Goal: Task Accomplishment & Management: Manage account settings

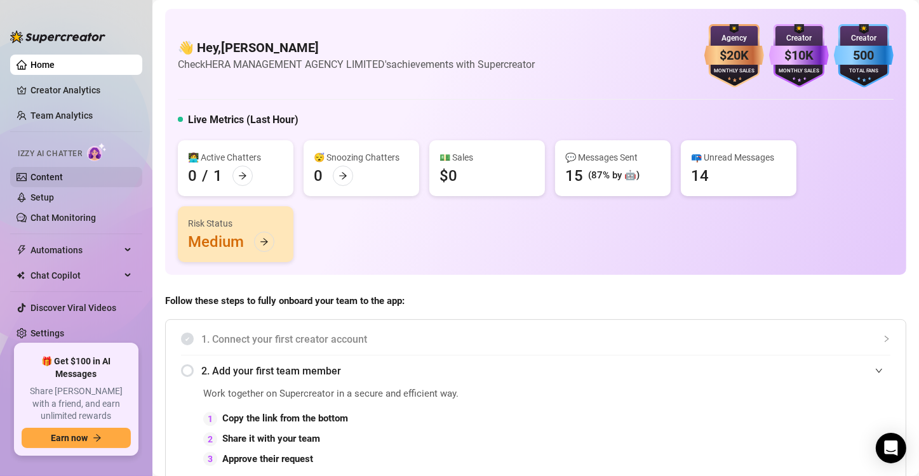
click at [35, 182] on link "Content" at bounding box center [46, 177] width 32 height 10
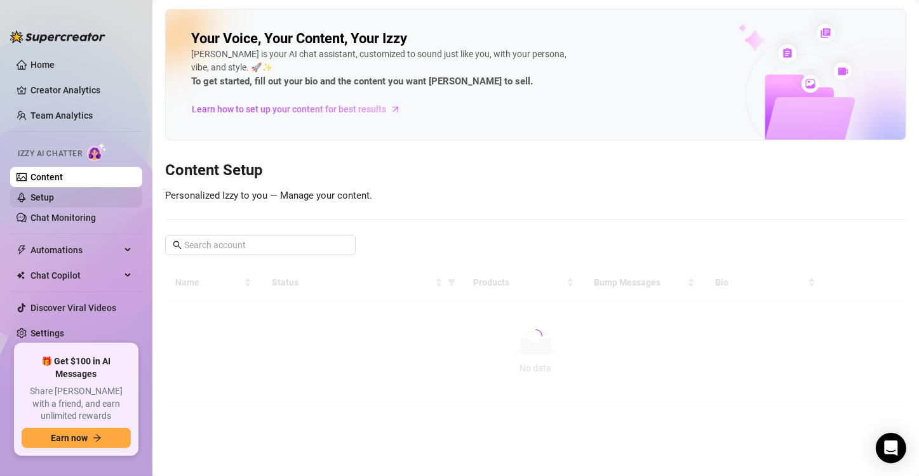
click at [39, 200] on link "Setup" at bounding box center [41, 197] width 23 height 10
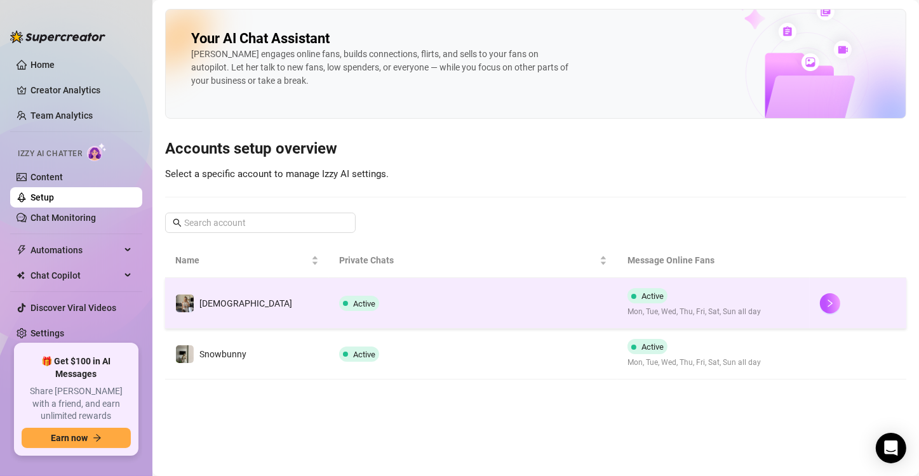
click at [809, 309] on td at bounding box center [857, 303] width 96 height 51
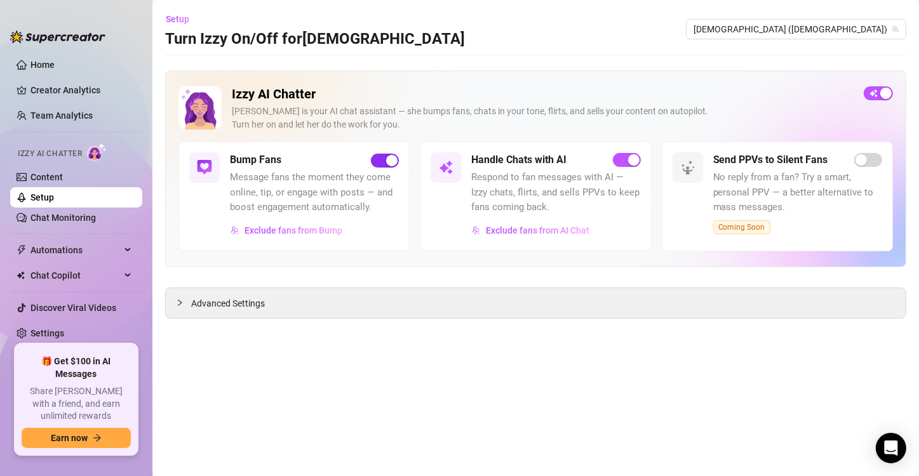
click at [384, 159] on span "button" at bounding box center [385, 161] width 28 height 14
click at [498, 227] on span "Exclude fans from AI Chat" at bounding box center [537, 230] width 103 height 10
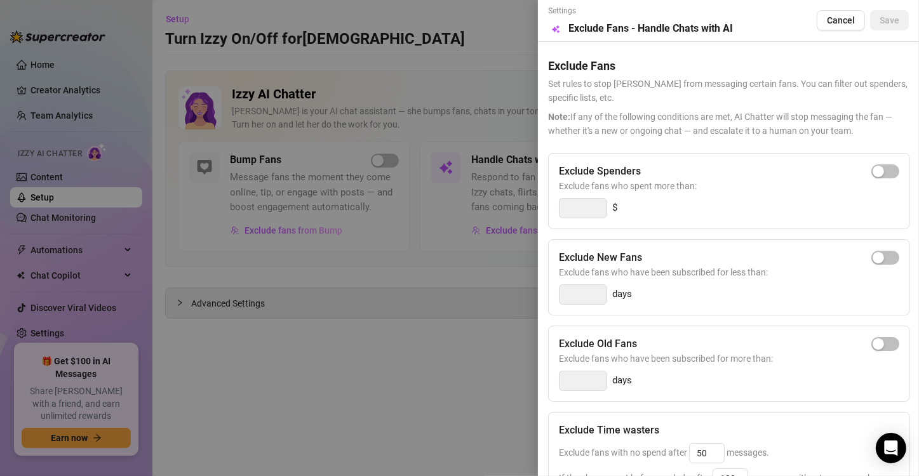
click at [475, 213] on div at bounding box center [459, 238] width 919 height 476
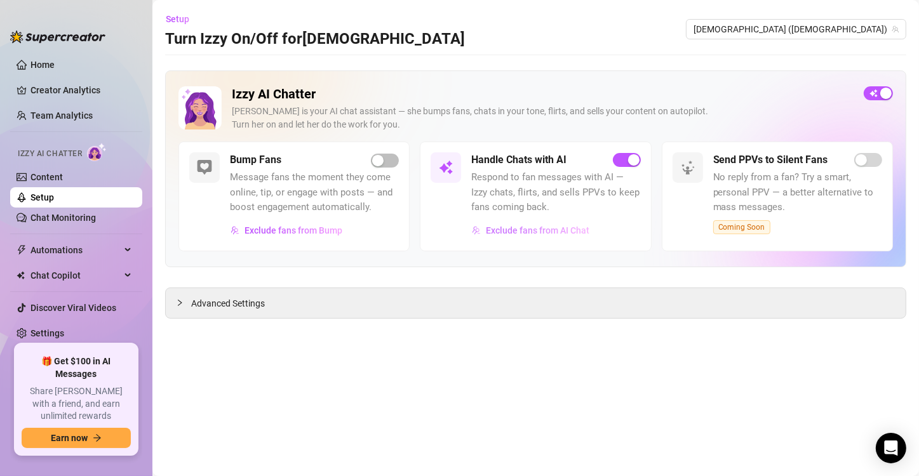
click at [501, 230] on span "Exclude fans from AI Chat" at bounding box center [537, 230] width 103 height 10
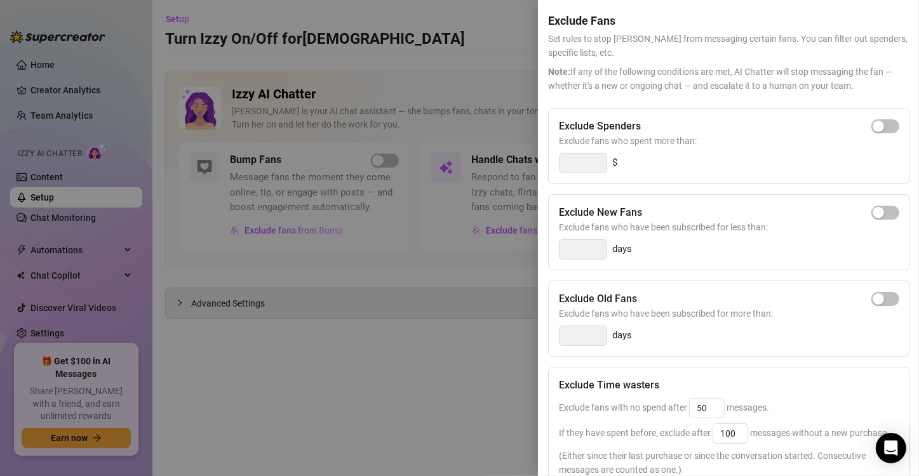
scroll to position [200, 0]
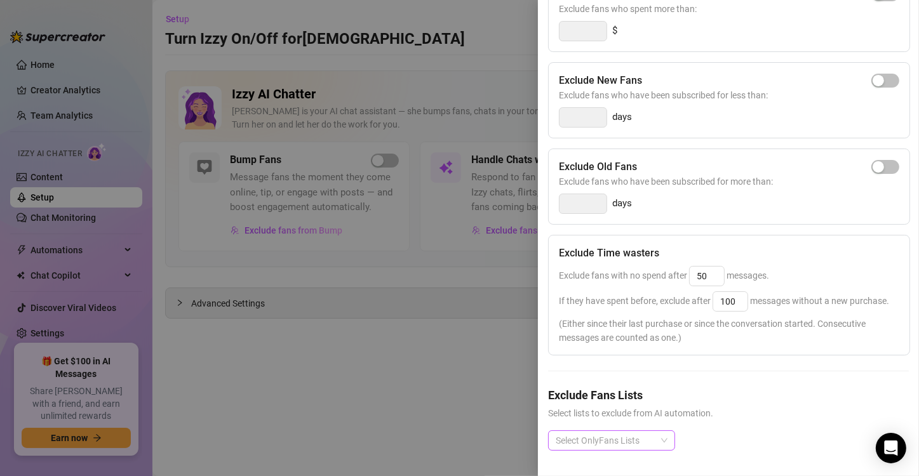
click at [594, 432] on div at bounding box center [604, 441] width 109 height 18
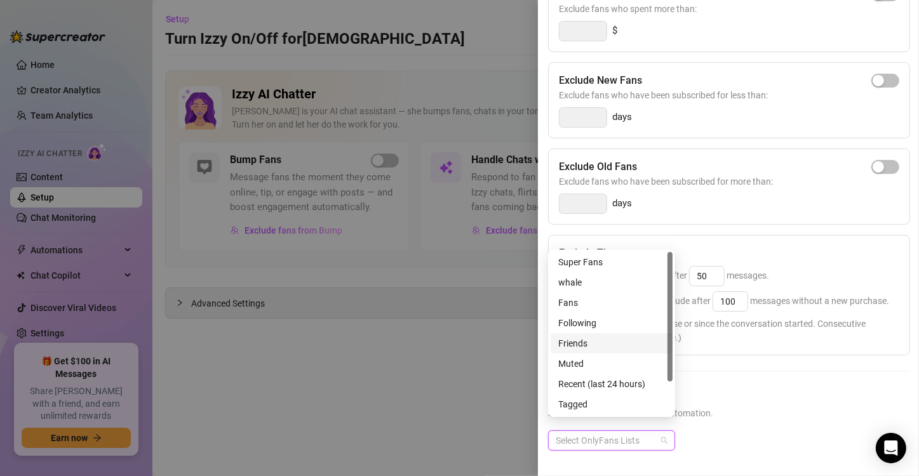
scroll to position [0, 0]
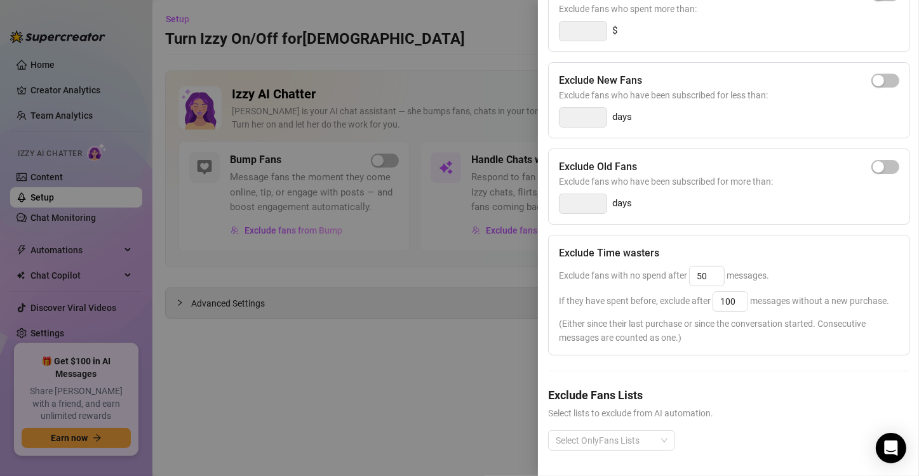
click at [726, 387] on h5 "Exclude Fans Lists" at bounding box center [728, 395] width 361 height 17
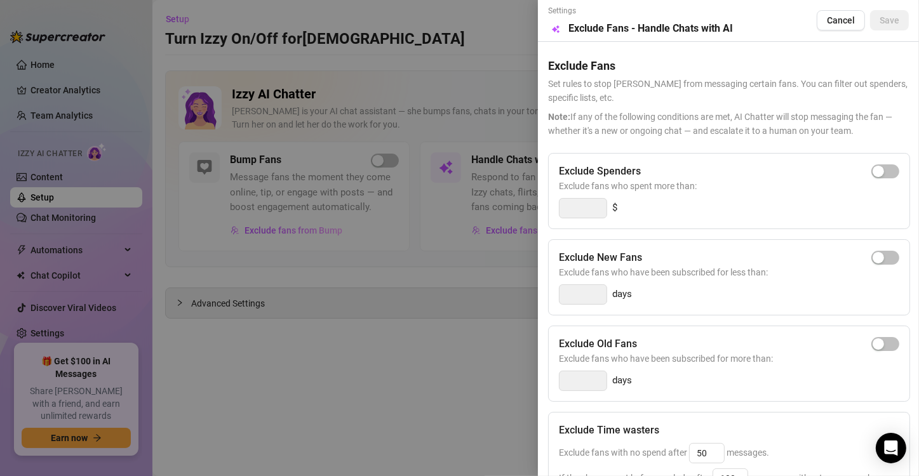
click at [520, 298] on div at bounding box center [459, 238] width 919 height 476
